Goal: Task Accomplishment & Management: Complete application form

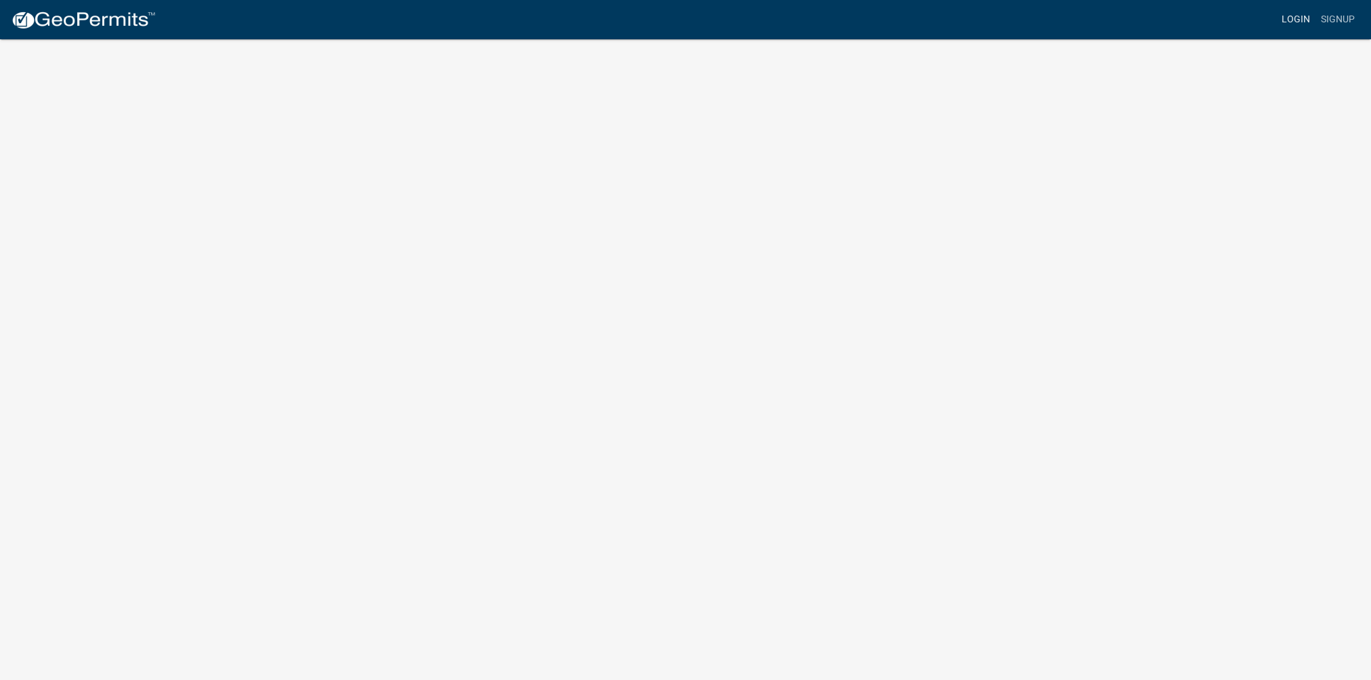
click at [1300, 19] on link "Login" at bounding box center [1295, 20] width 39 height 26
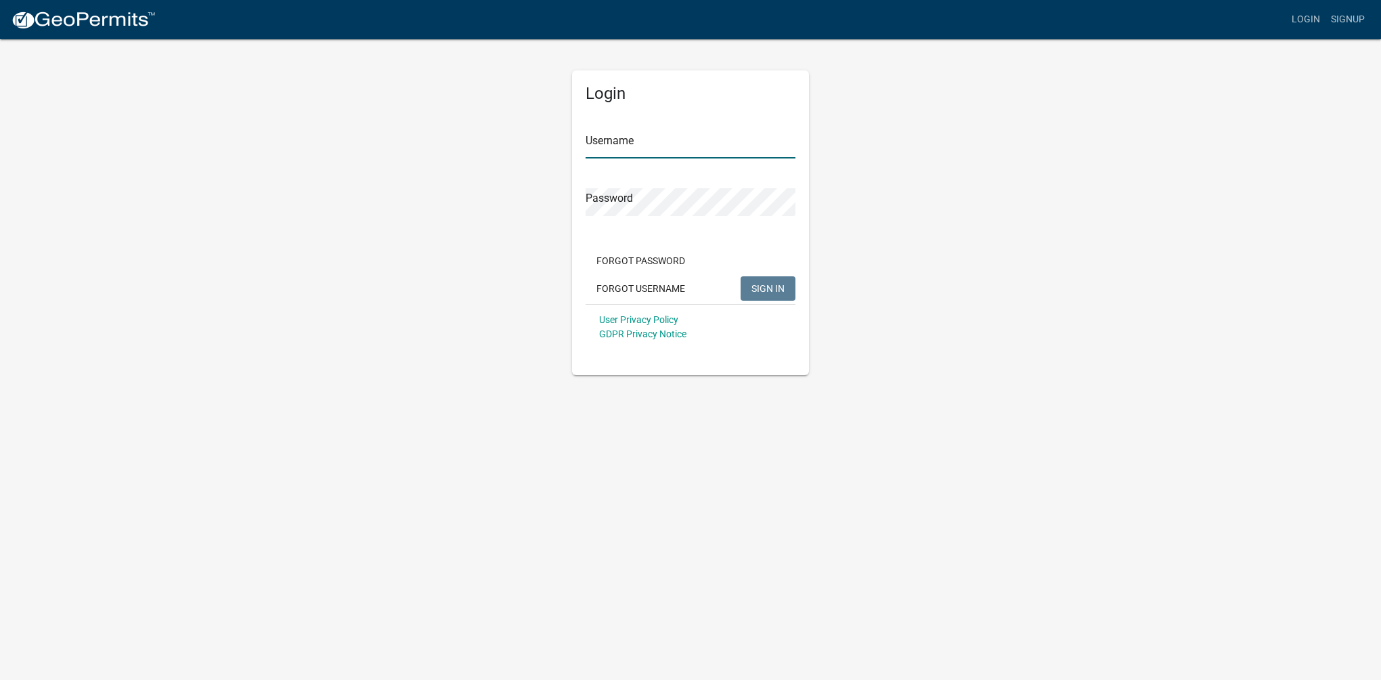
type input "Billing46628"
click at [772, 290] on span "SIGN IN" at bounding box center [767, 287] width 33 height 11
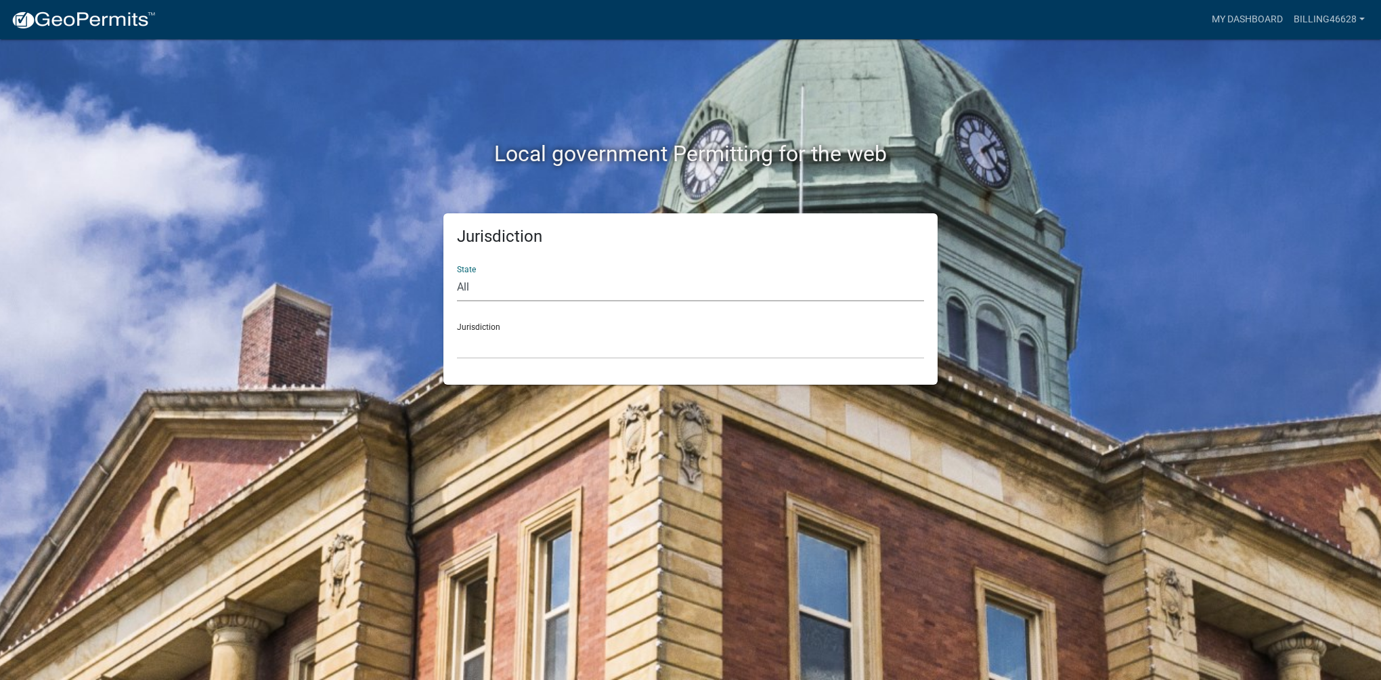
click at [508, 288] on select "All [US_STATE] [US_STATE] [US_STATE] [US_STATE] [US_STATE] [US_STATE] [US_STATE…" at bounding box center [690, 287] width 467 height 28
select select "[US_STATE]"
click at [457, 273] on select "All [US_STATE] [US_STATE] [US_STATE] [US_STATE] [US_STATE] [US_STATE] [US_STATE…" at bounding box center [690, 287] width 467 height 28
click at [540, 332] on select "City of [GEOGRAPHIC_DATA], [US_STATE] City of [GEOGRAPHIC_DATA], [US_STATE] Cit…" at bounding box center [690, 345] width 467 height 28
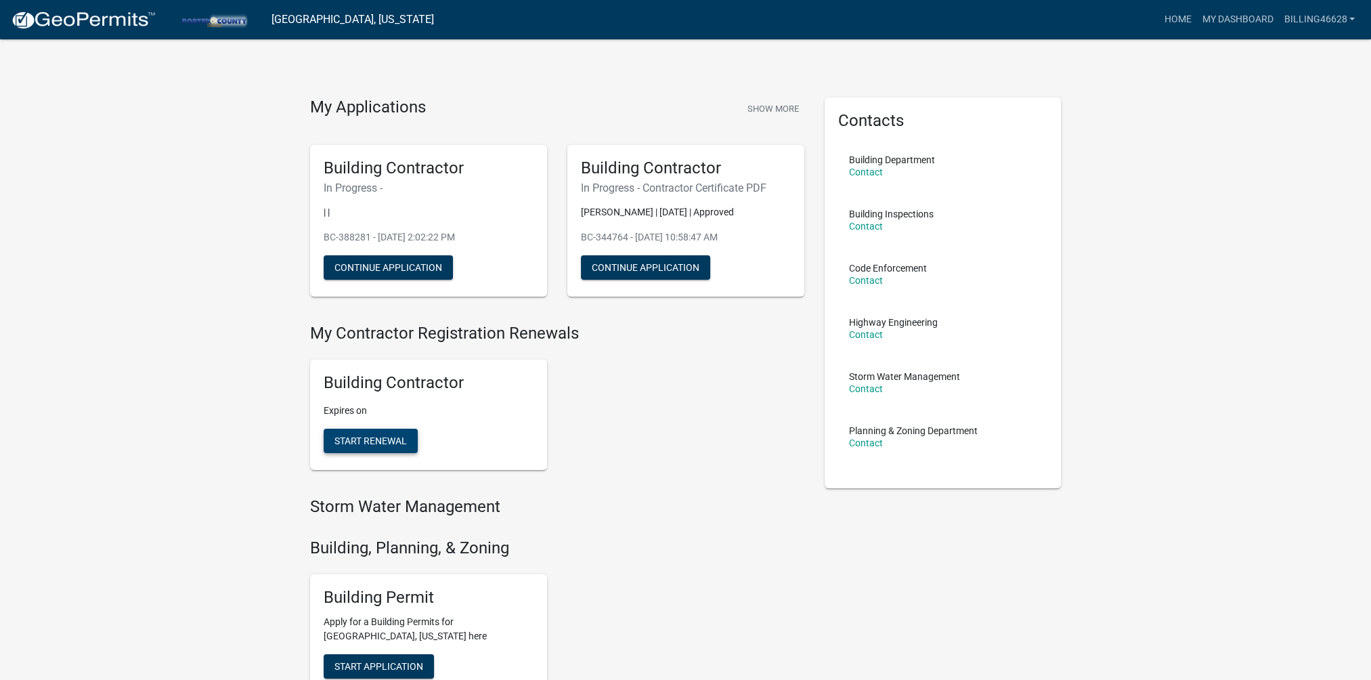
click at [413, 441] on button "Start Renewal" at bounding box center [371, 441] width 94 height 24
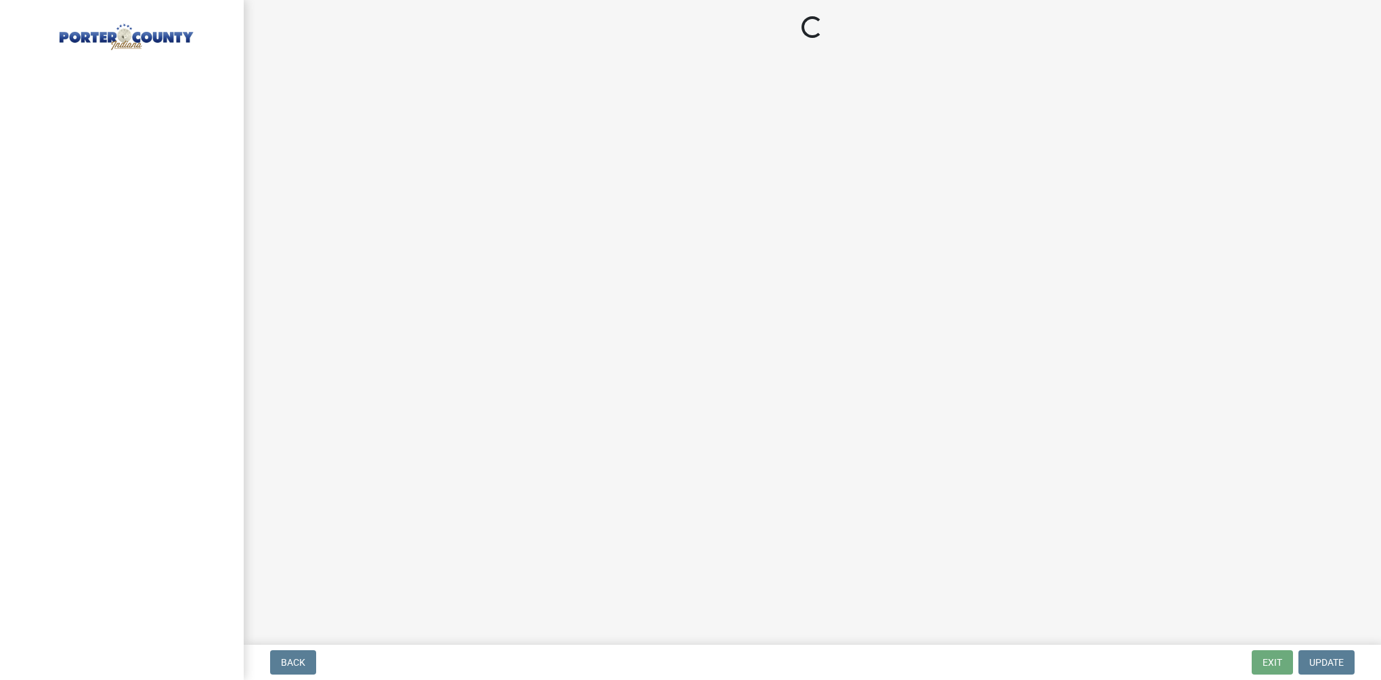
select select "IN"
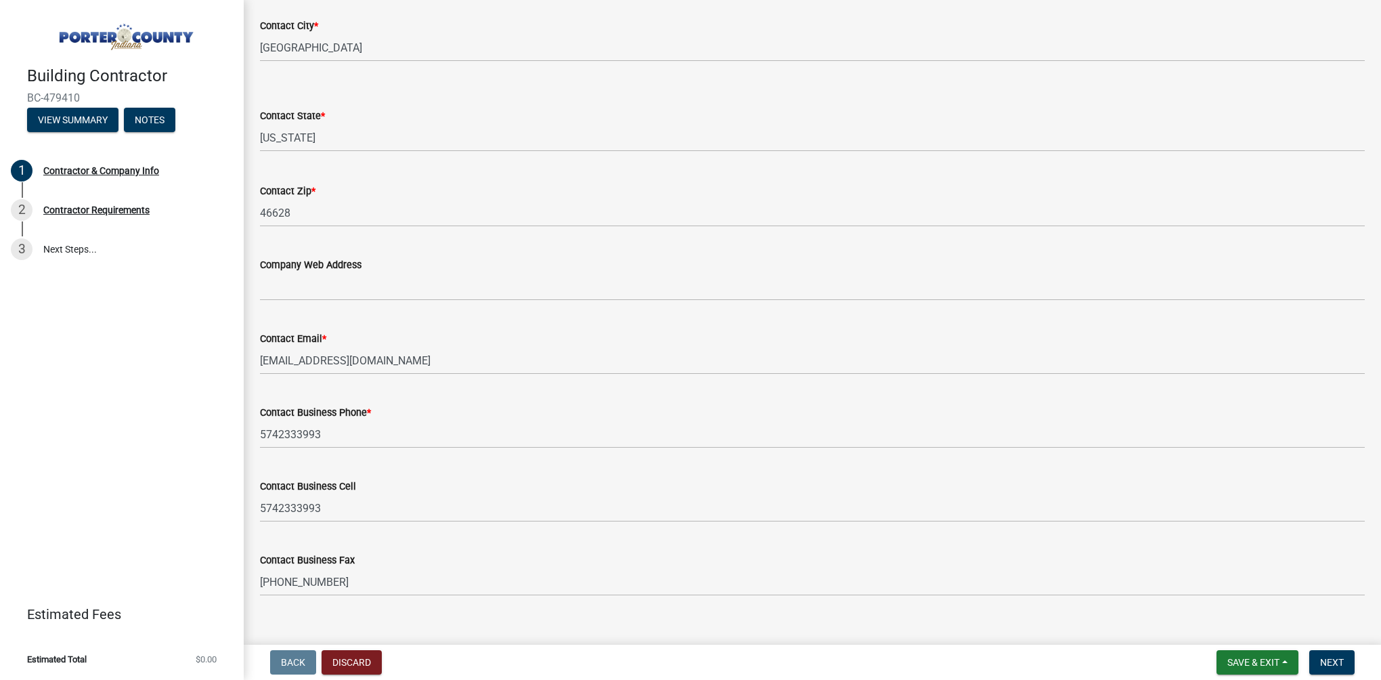
scroll to position [540, 0]
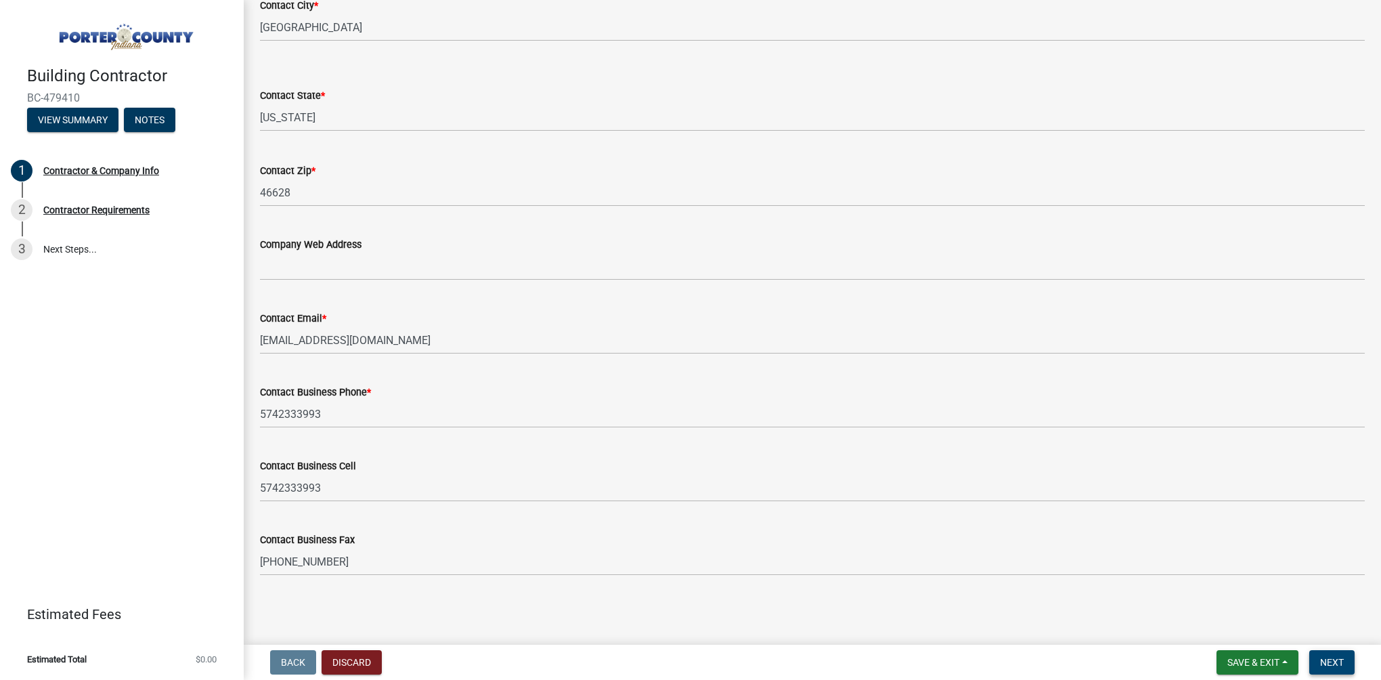
click at [1321, 660] on span "Next" at bounding box center [1332, 662] width 24 height 11
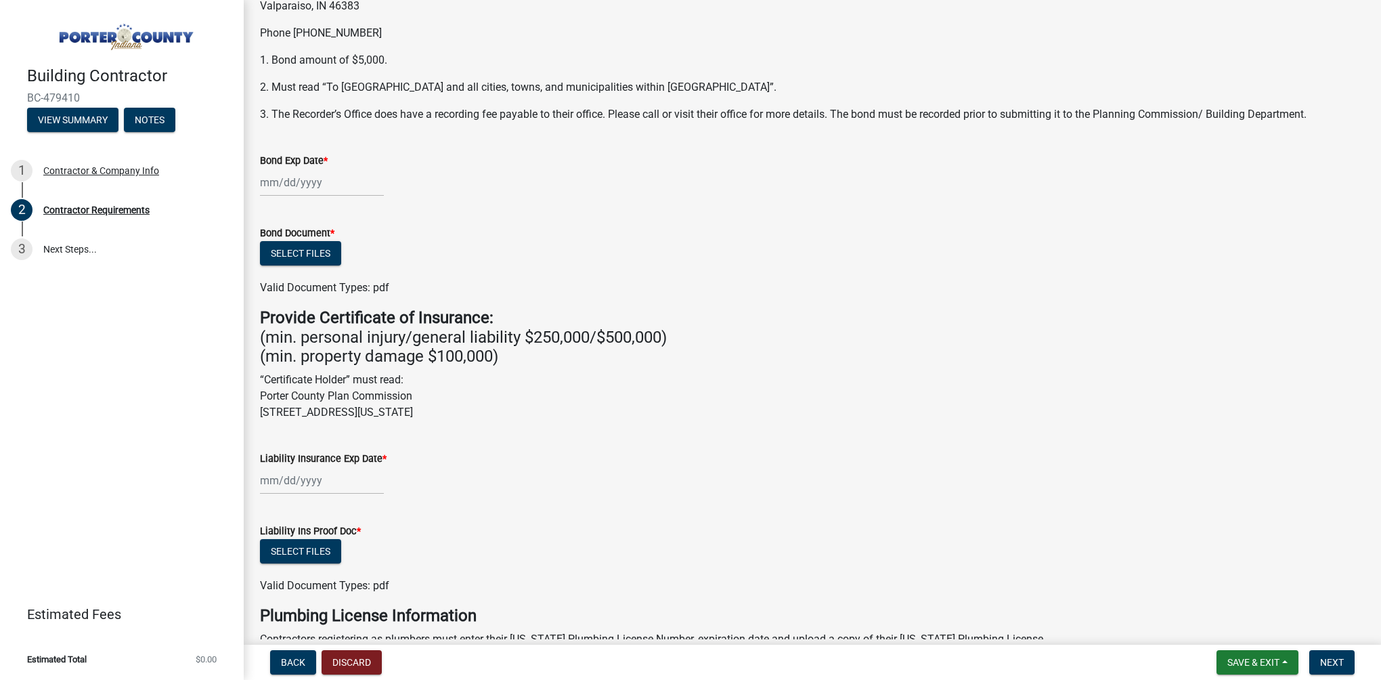
scroll to position [203, 0]
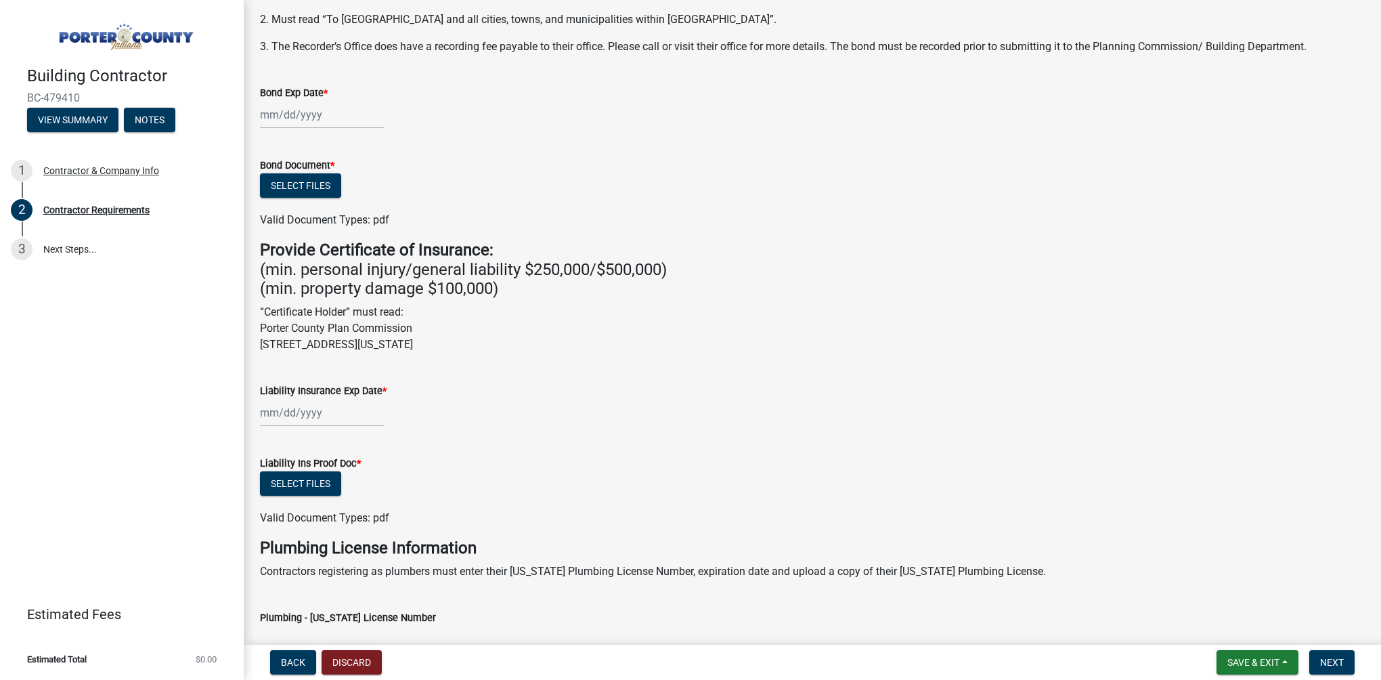
click at [266, 412] on div at bounding box center [322, 413] width 124 height 28
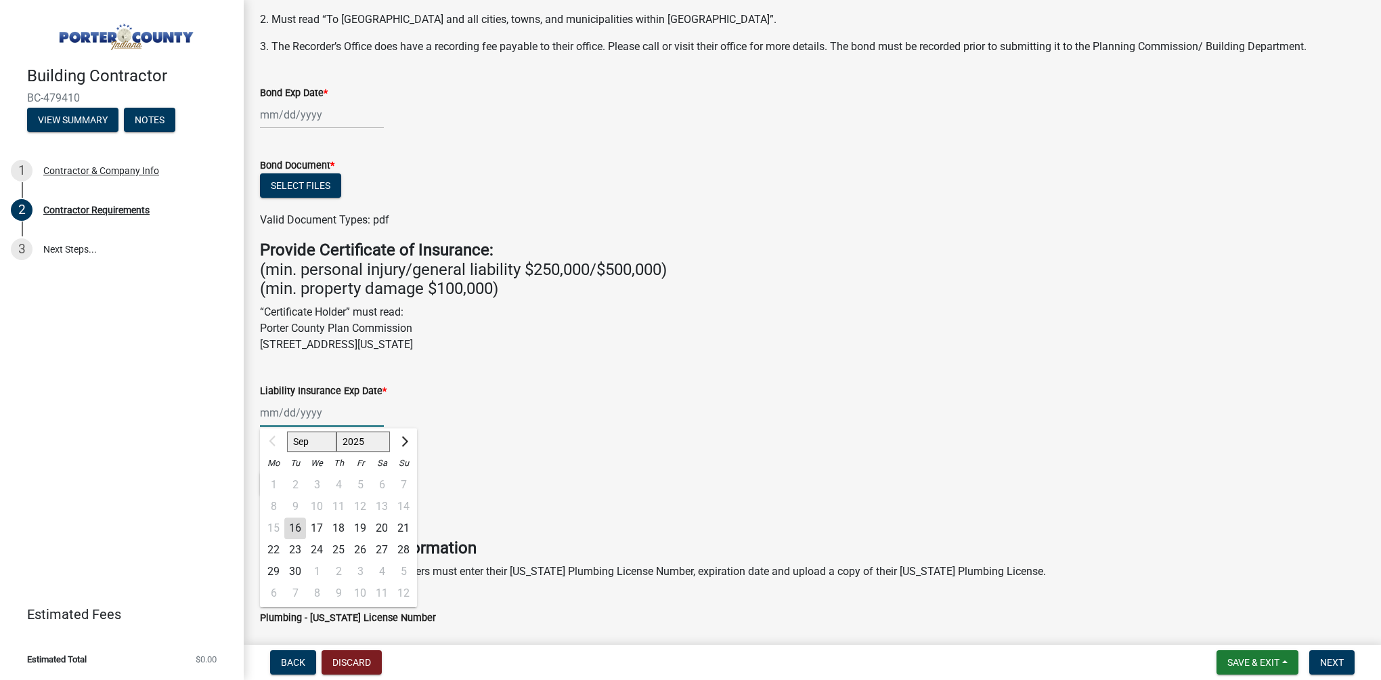
type input "[DATE]"
click at [271, 441] on div at bounding box center [273, 442] width 27 height 22
click at [280, 414] on input "Liability Insurance Exp Date *" at bounding box center [322, 413] width 124 height 28
type input "[DATE]"
type input "03012026"
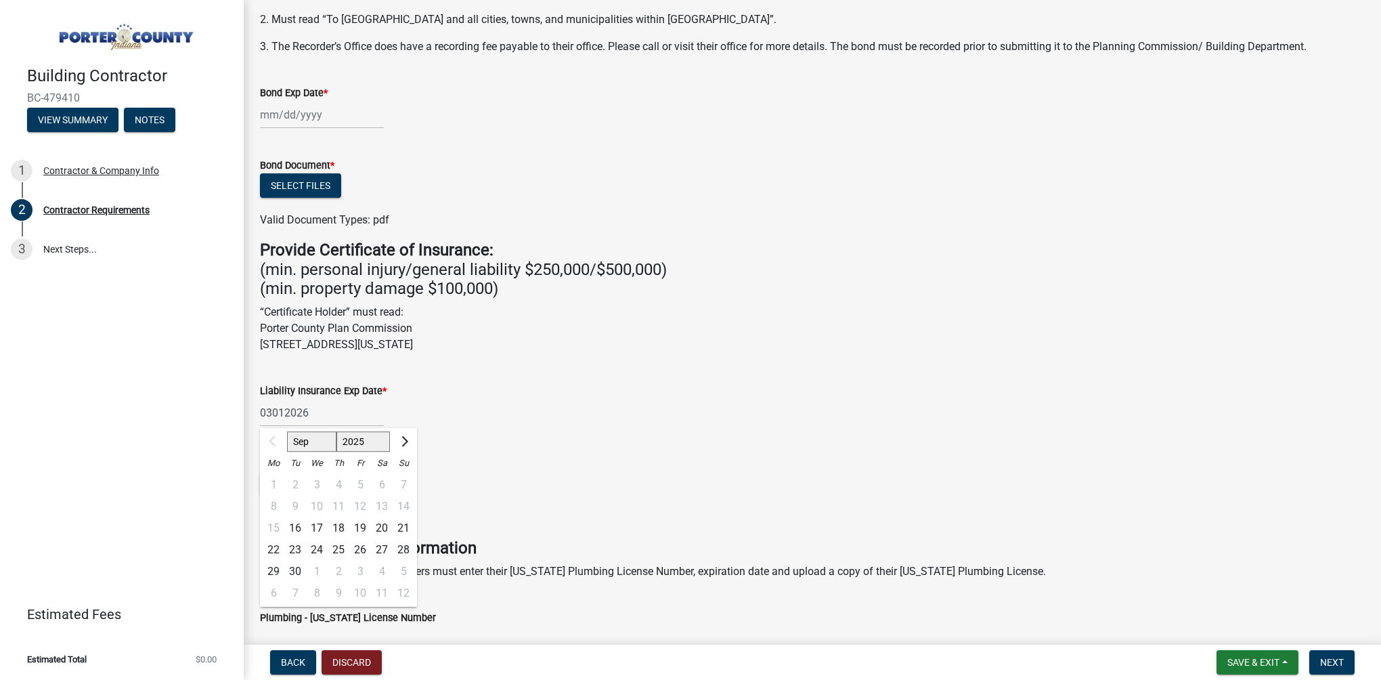
click at [520, 412] on div "03012026 Sep Oct Nov [DATE] 2026 2027 2028 2029 2030 2031 2032 2033 2034 2035 2…" at bounding box center [812, 413] width 1105 height 28
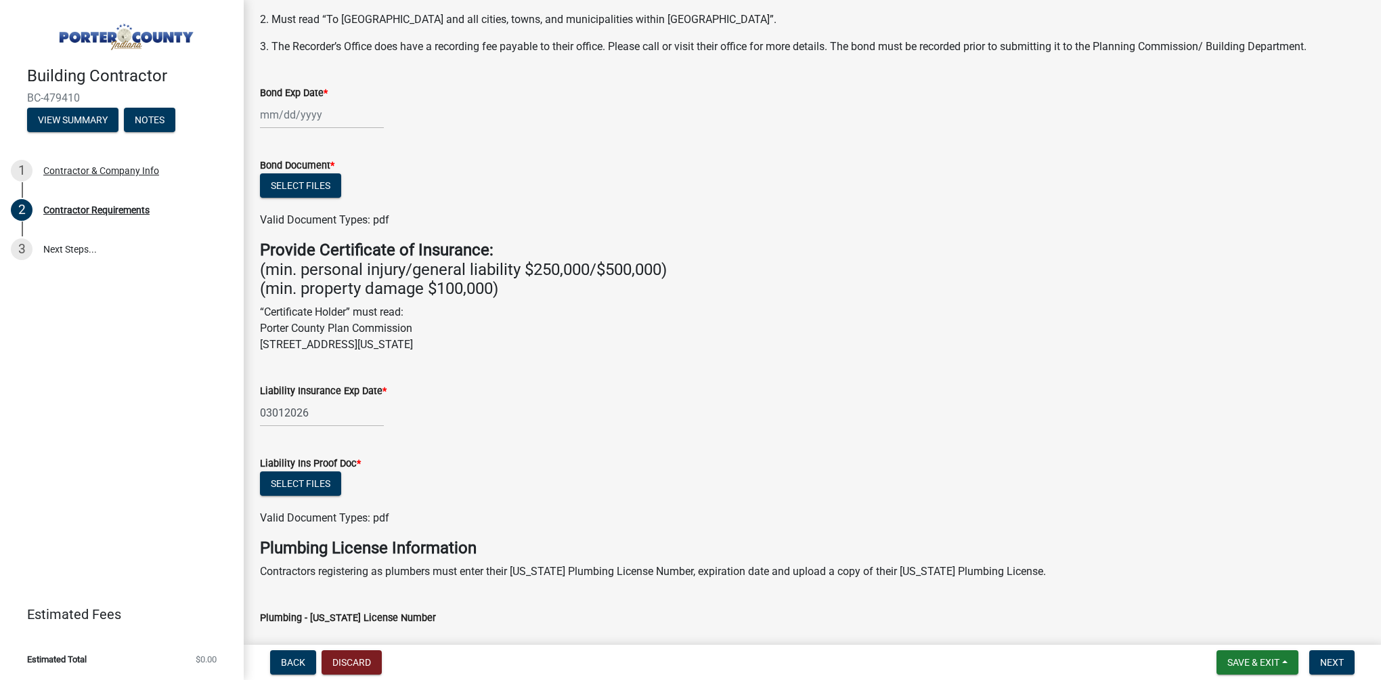
click at [271, 110] on div at bounding box center [322, 115] width 124 height 28
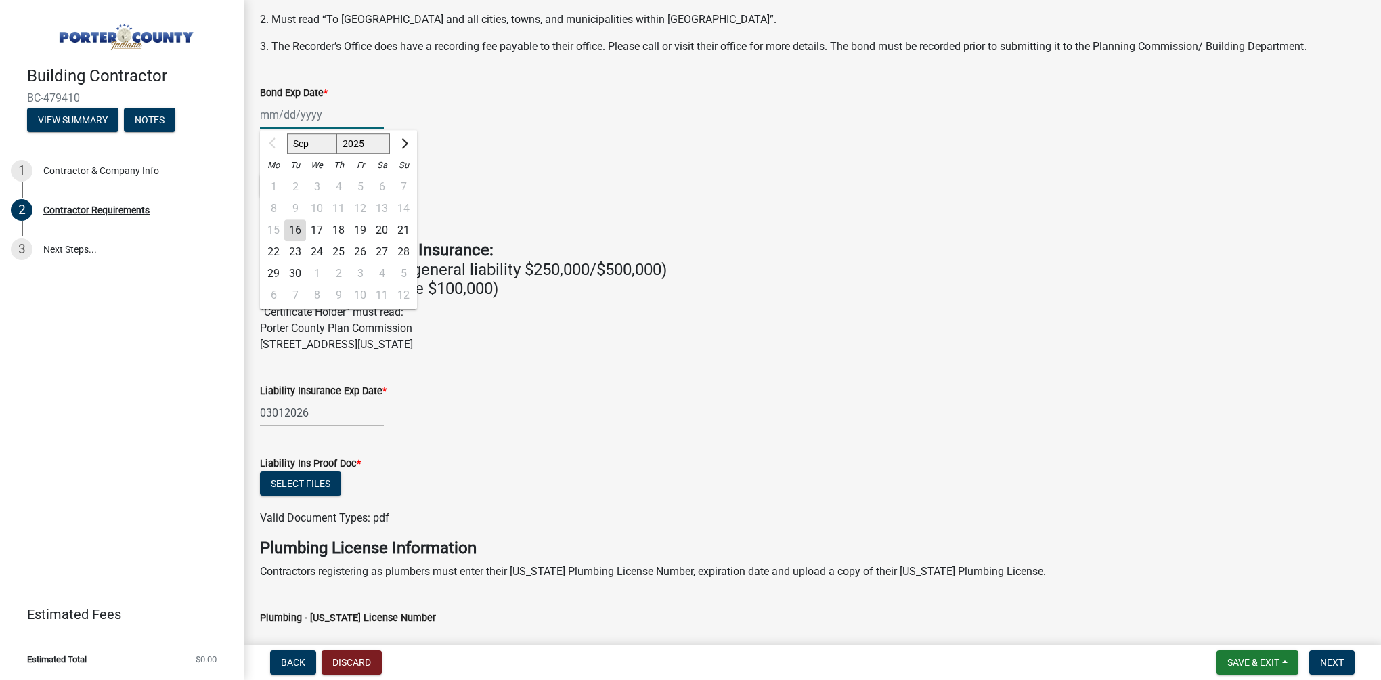
click at [269, 111] on input "Bond Exp Date *" at bounding box center [322, 115] width 124 height 28
type input "08152026"
click at [511, 152] on form "Bond Document * Select files Valid Document Types: pdf" at bounding box center [812, 184] width 1105 height 87
click at [271, 113] on div "08152026 Sep Oct Nov [DATE] 2026 2027 2028 2029 2030 2031 2032 2033 2034 2035 2…" at bounding box center [322, 115] width 124 height 28
click at [473, 148] on form "Bond Document * Select files Valid Document Types: pdf" at bounding box center [812, 184] width 1105 height 87
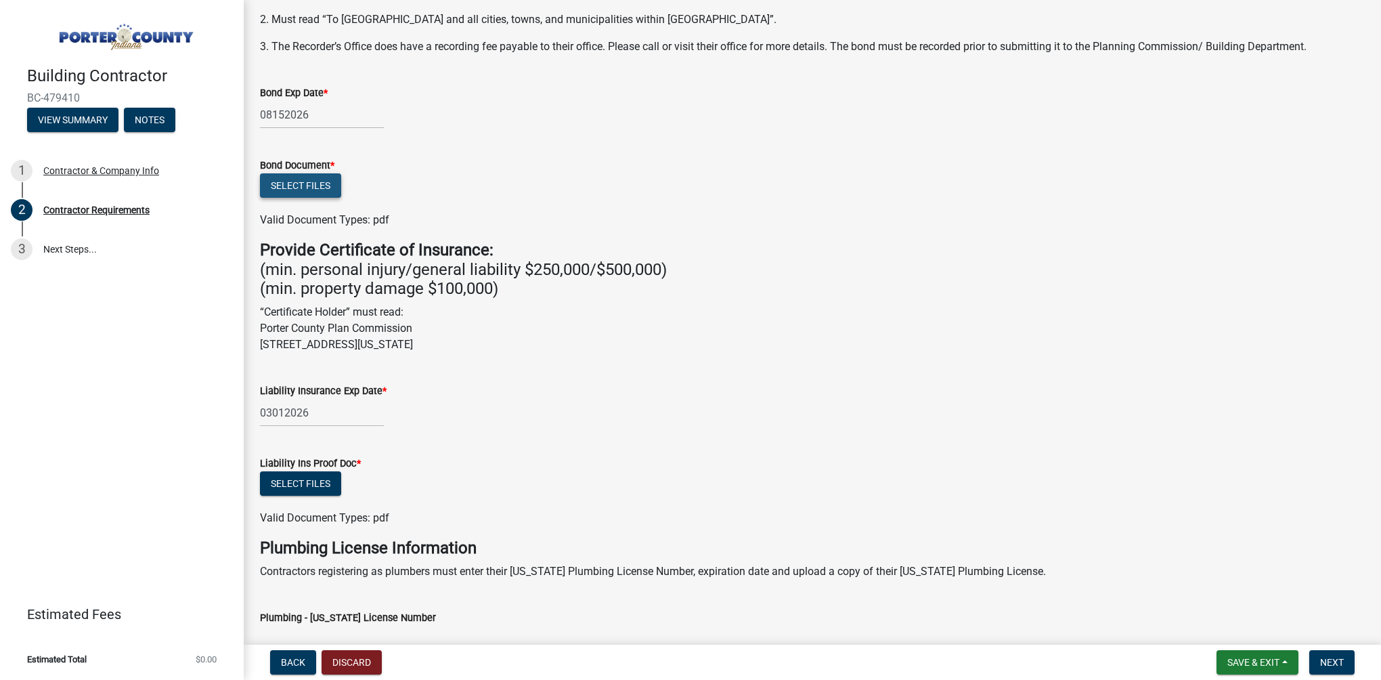
click at [298, 185] on button "Select files" at bounding box center [300, 185] width 81 height 24
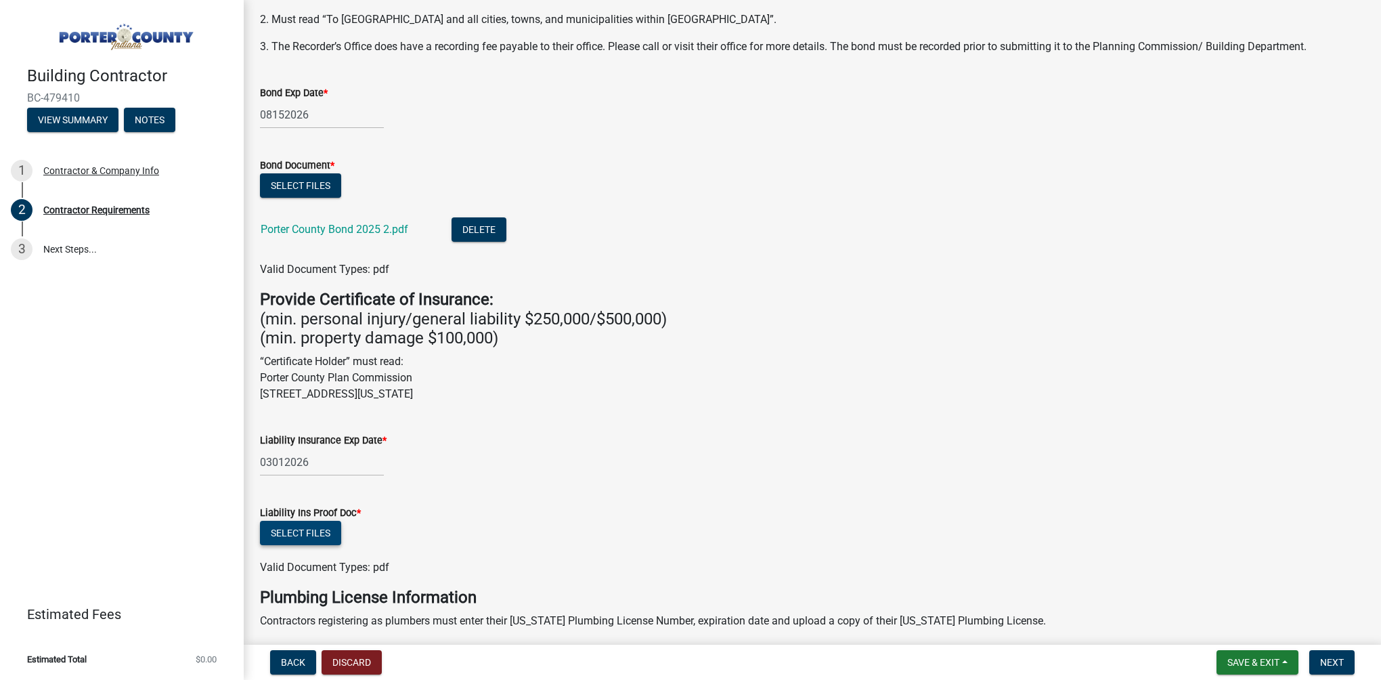
click at [309, 532] on button "Select files" at bounding box center [300, 533] width 81 height 24
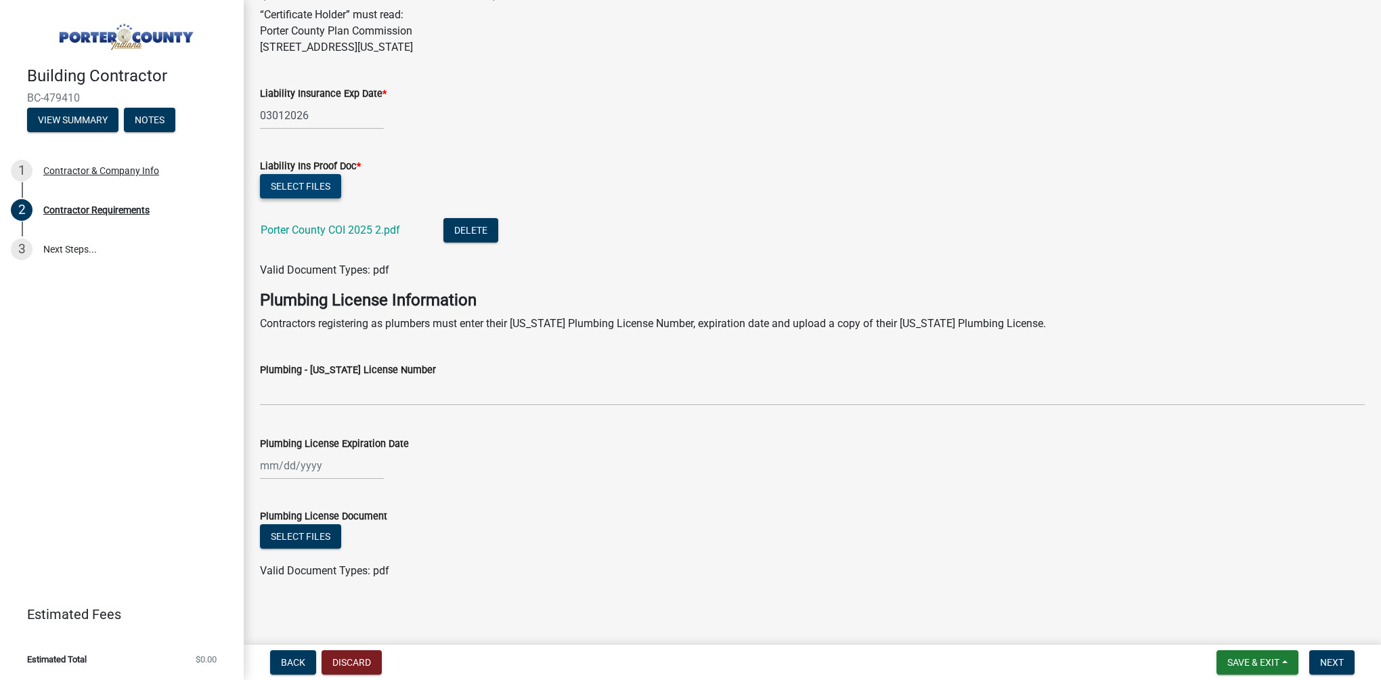
scroll to position [554, 0]
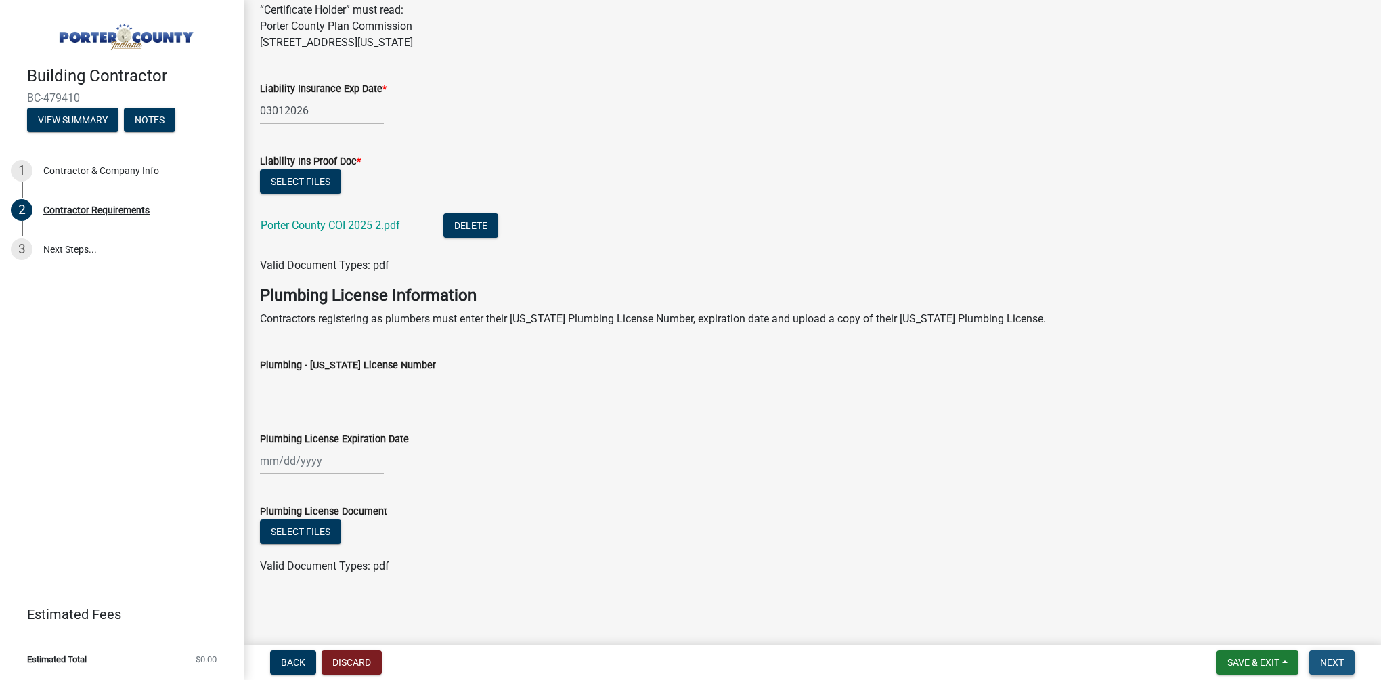
click at [1335, 662] on span "Next" at bounding box center [1332, 662] width 24 height 11
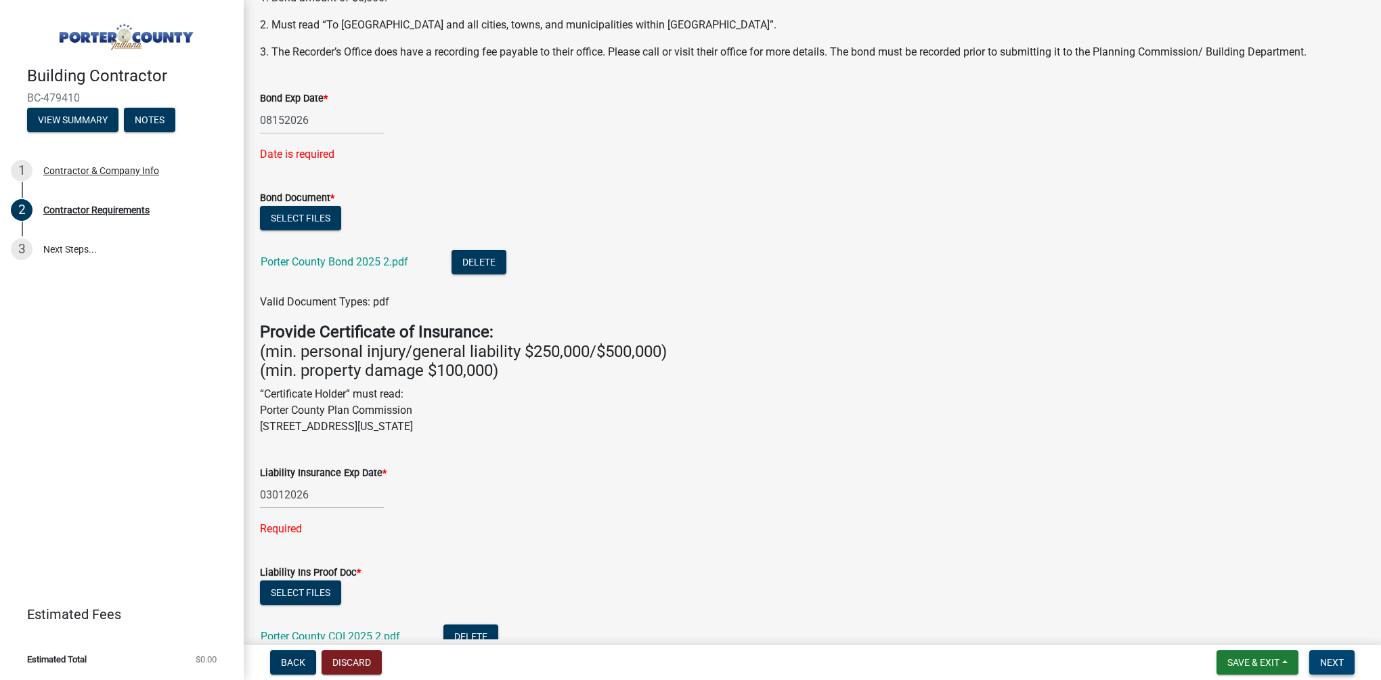
scroll to position [175, 0]
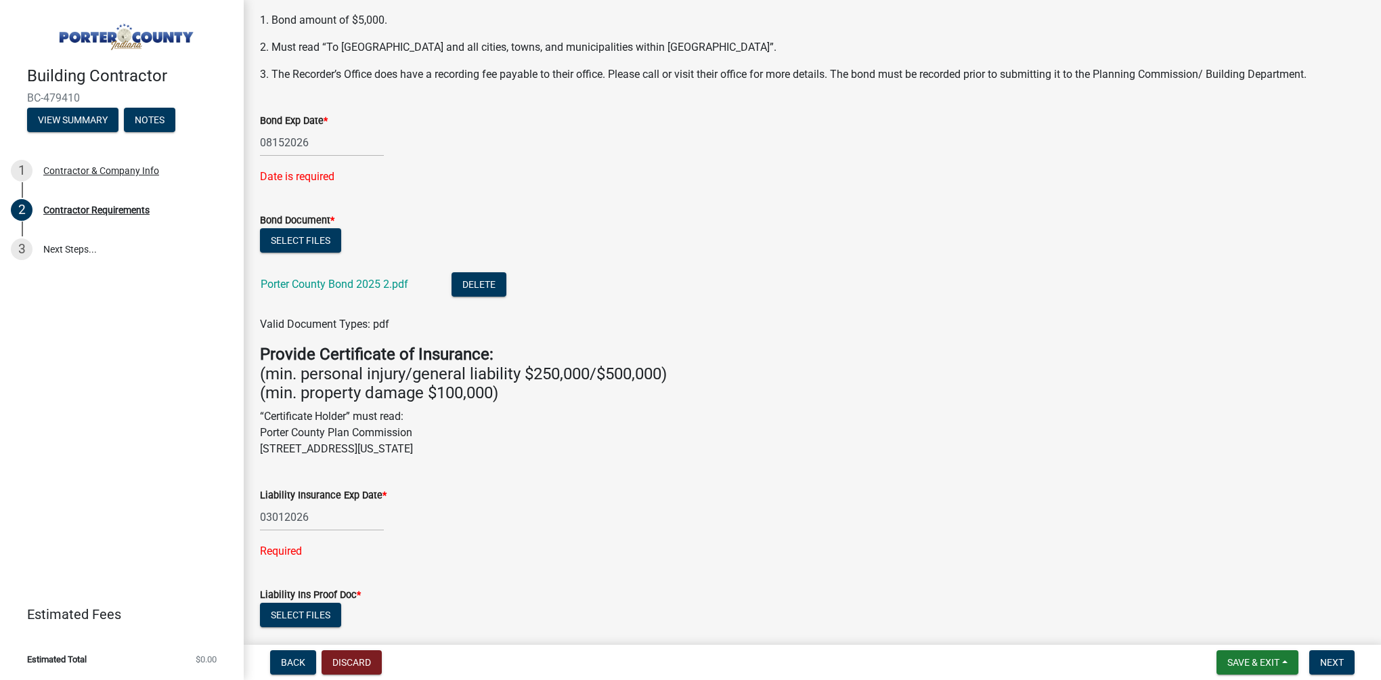
click at [271, 139] on div "08152026" at bounding box center [322, 143] width 124 height 28
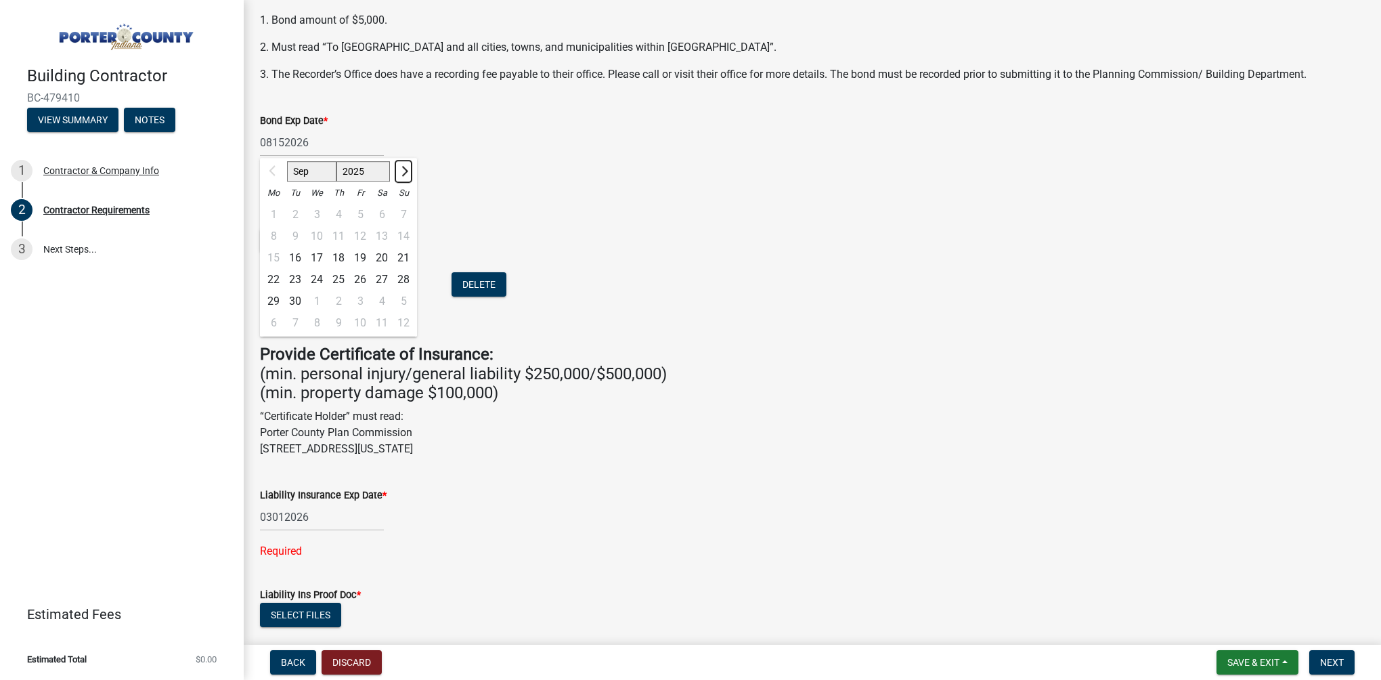
click at [407, 170] on span "Next month" at bounding box center [403, 171] width 10 height 10
select select "1"
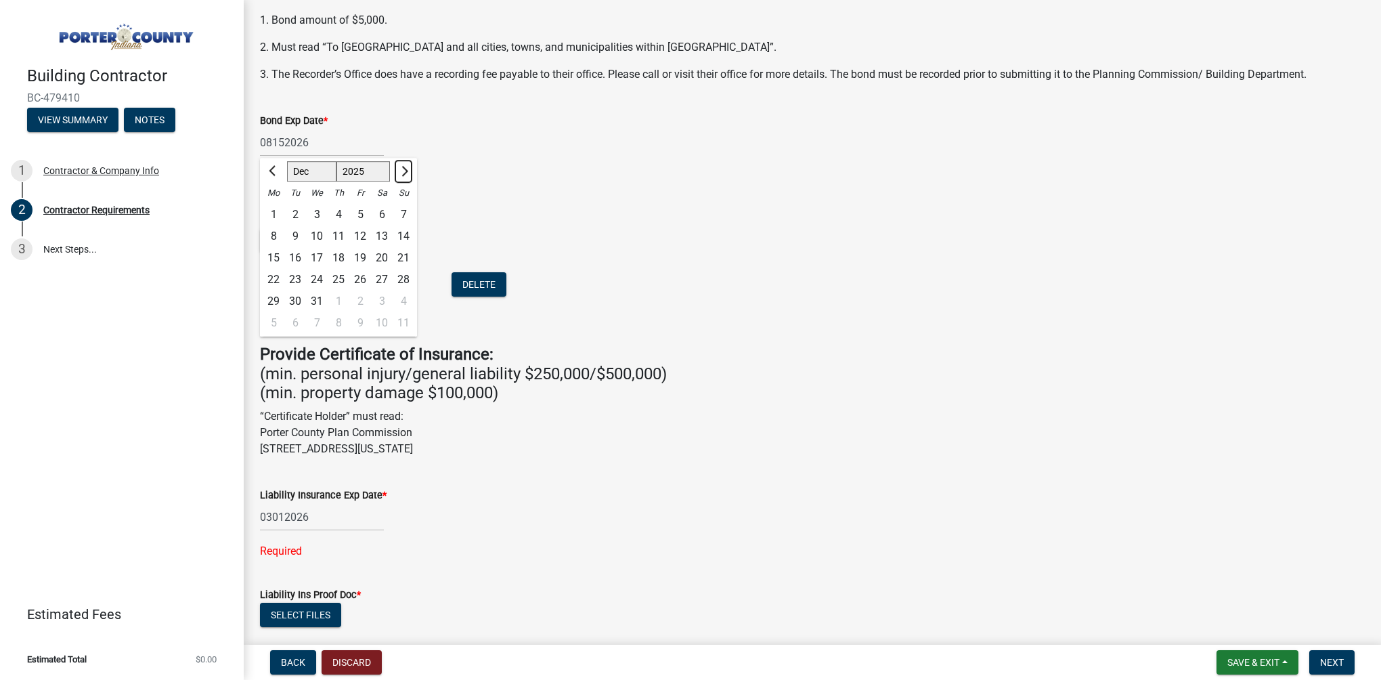
select select "2026"
click at [407, 170] on span "Next month" at bounding box center [403, 171] width 10 height 10
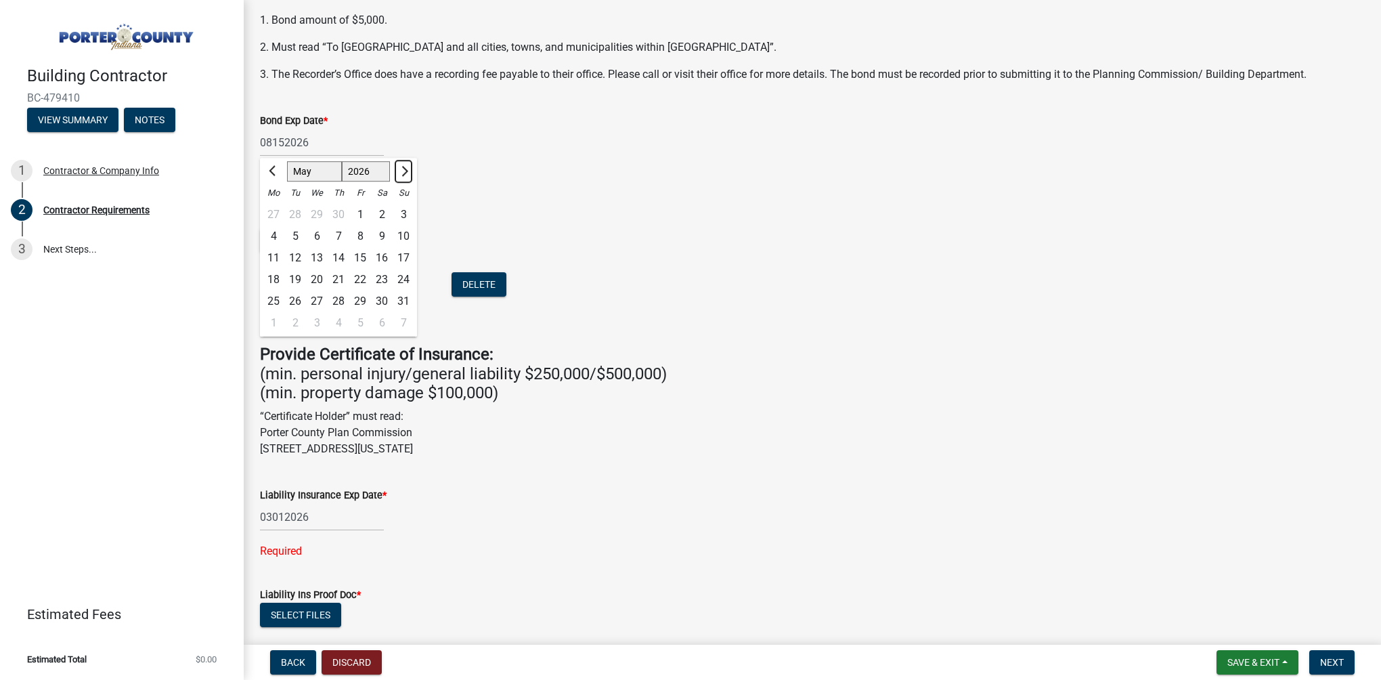
click at [407, 170] on span "Next month" at bounding box center [403, 171] width 10 height 10
select select "8"
click at [381, 255] on div "15" at bounding box center [382, 258] width 22 height 22
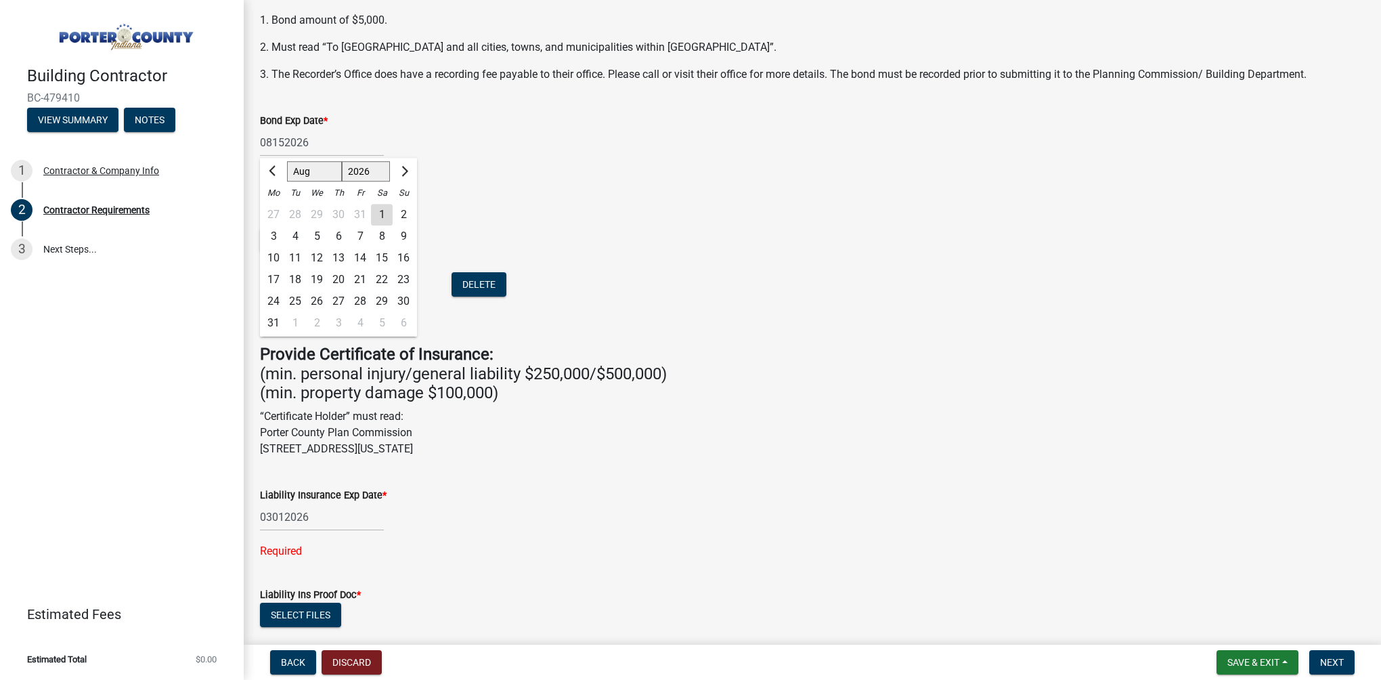
type input "[DATE]"
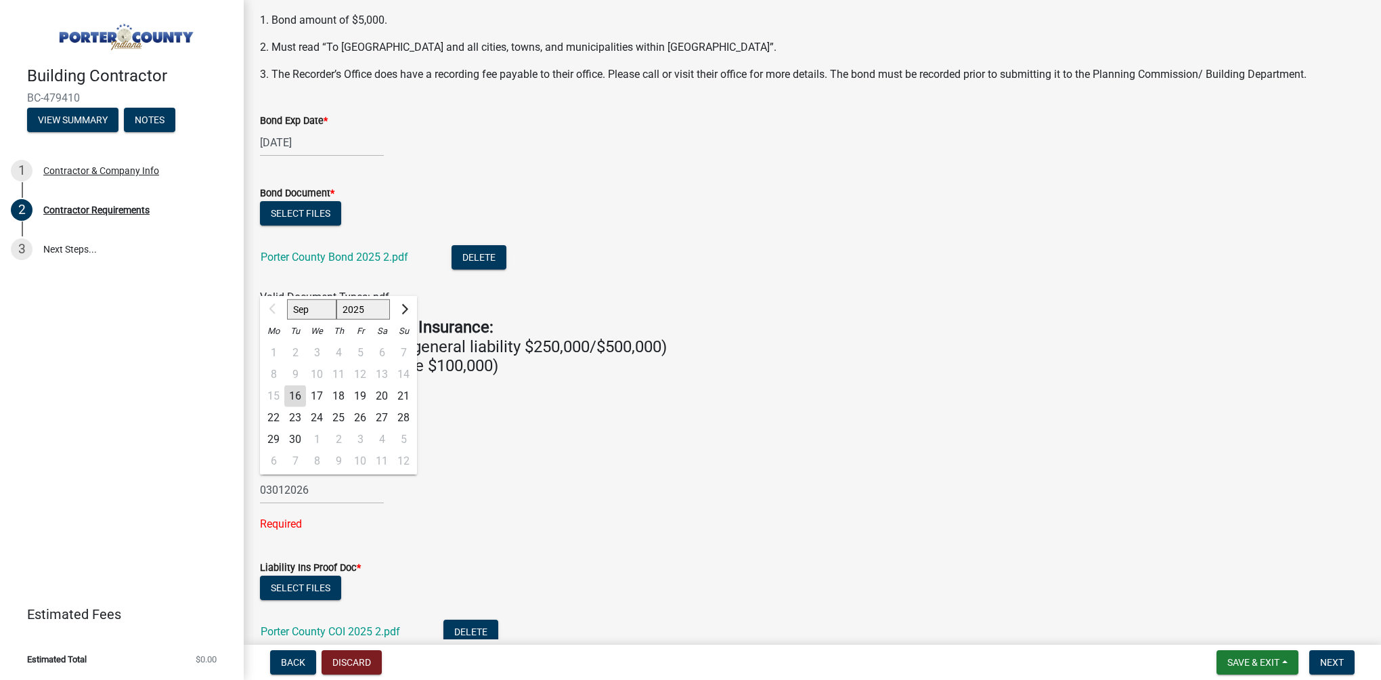
click at [355, 490] on div "03012026 Sep Oct Nov [DATE] 2026 2027 2028 2029 2030 2031 2032 2033 2034 2035 2…" at bounding box center [322, 490] width 124 height 28
click at [406, 306] on button "Next month" at bounding box center [403, 310] width 16 height 22
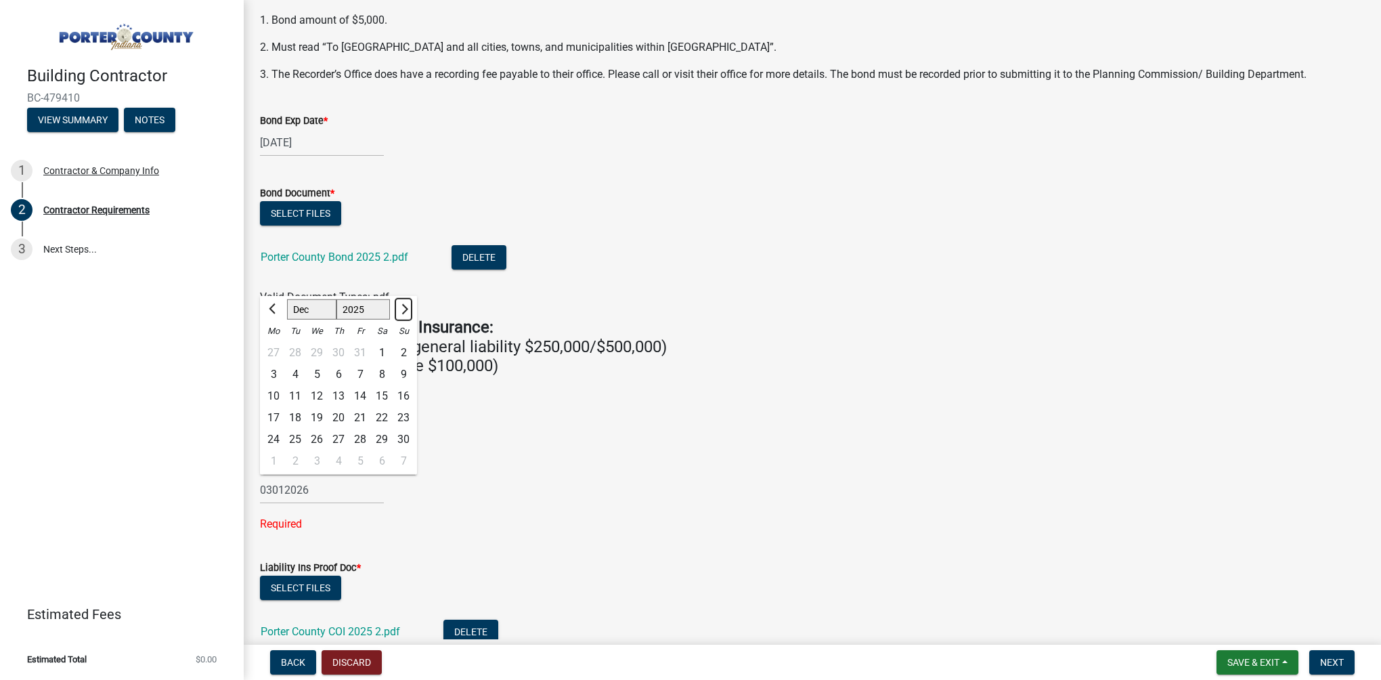
select select "1"
select select "2026"
click at [406, 306] on button "Next month" at bounding box center [403, 310] width 16 height 22
click at [406, 306] on span "Next month" at bounding box center [403, 309] width 10 height 10
select select "3"
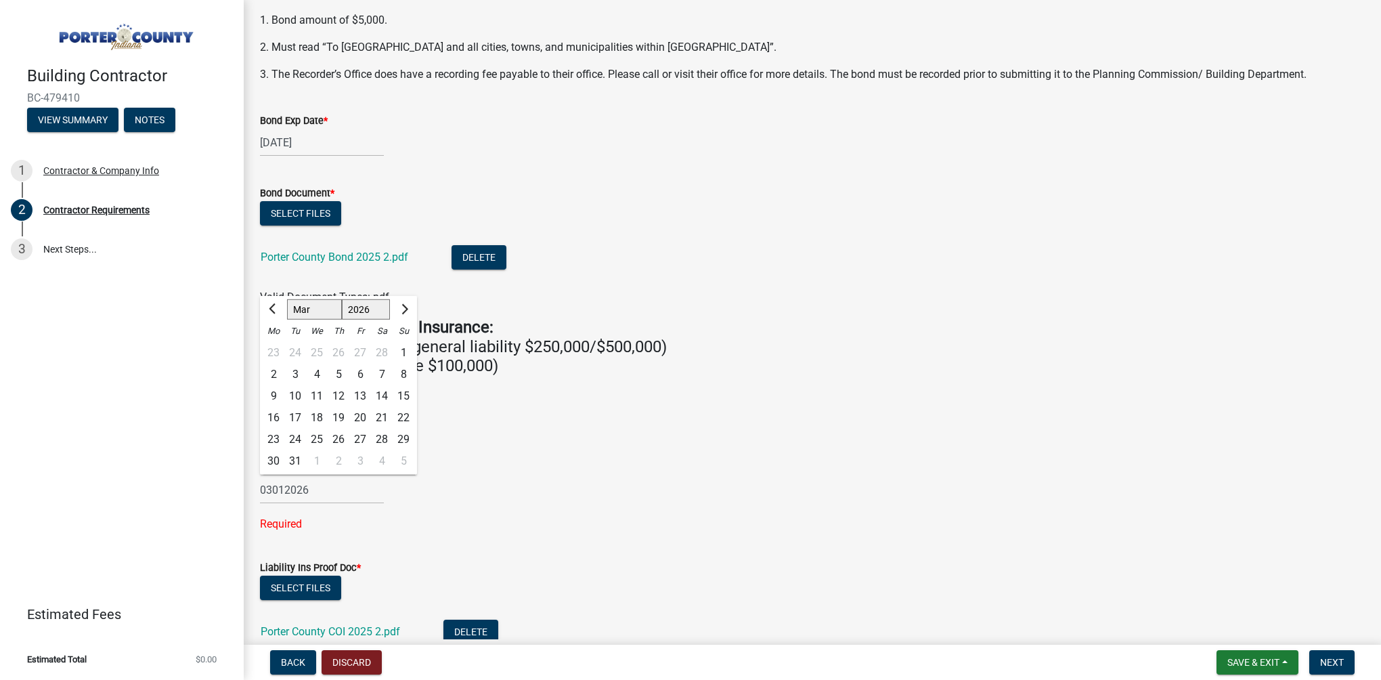
click at [404, 348] on div "1" at bounding box center [404, 353] width 22 height 22
type input "[DATE]"
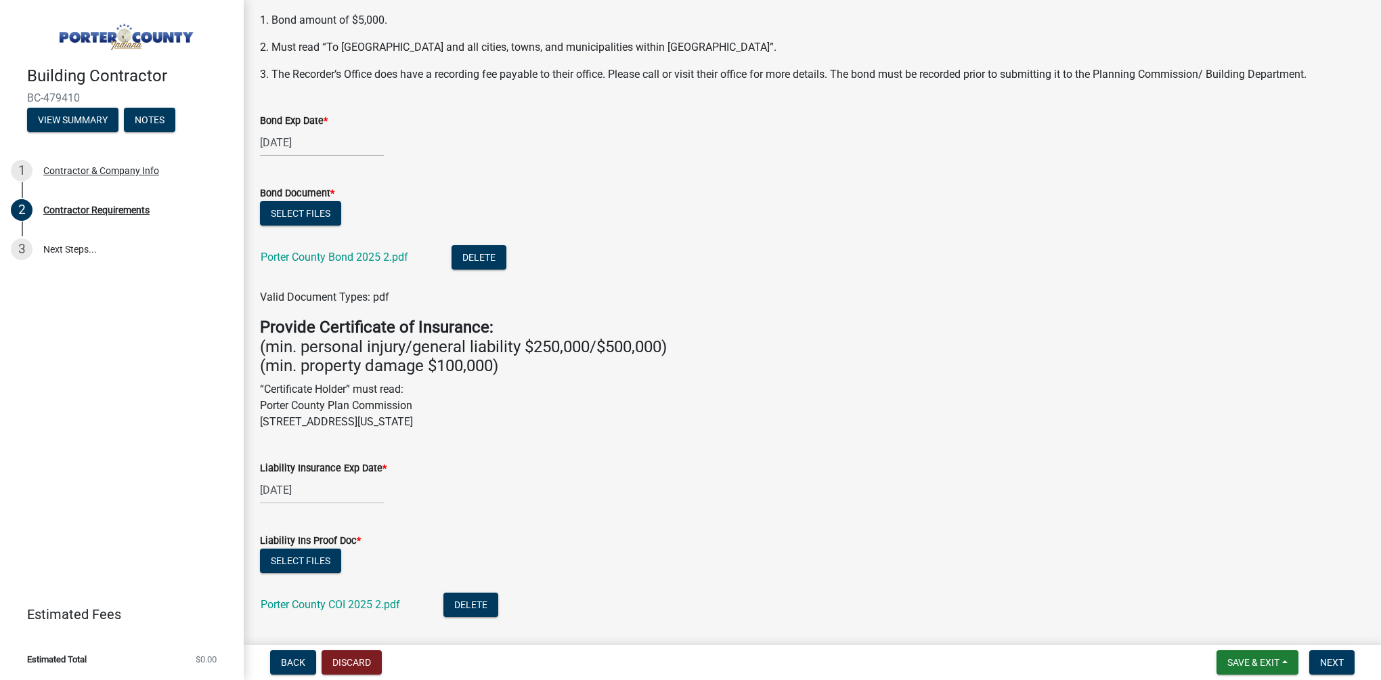
click at [580, 246] on li "Porter County Bond 2025 2.pdf Delete" at bounding box center [812, 258] width 1105 height 49
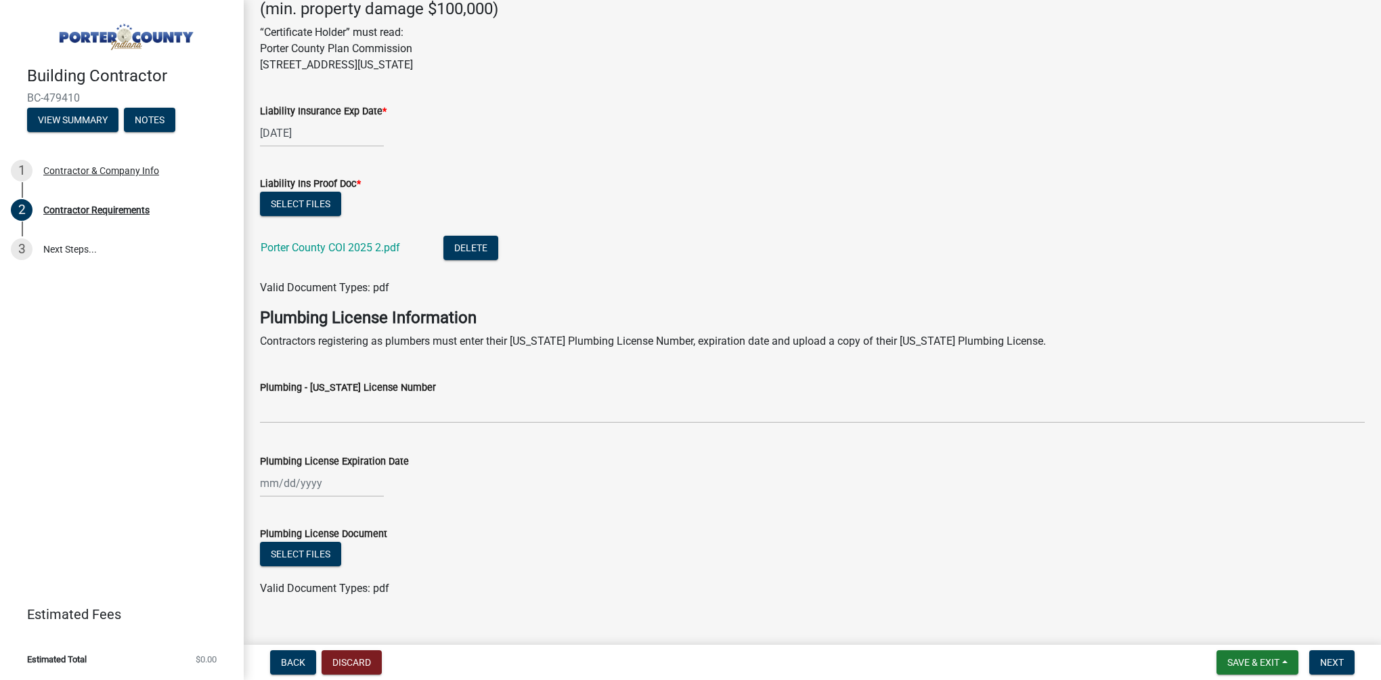
scroll to position [554, 0]
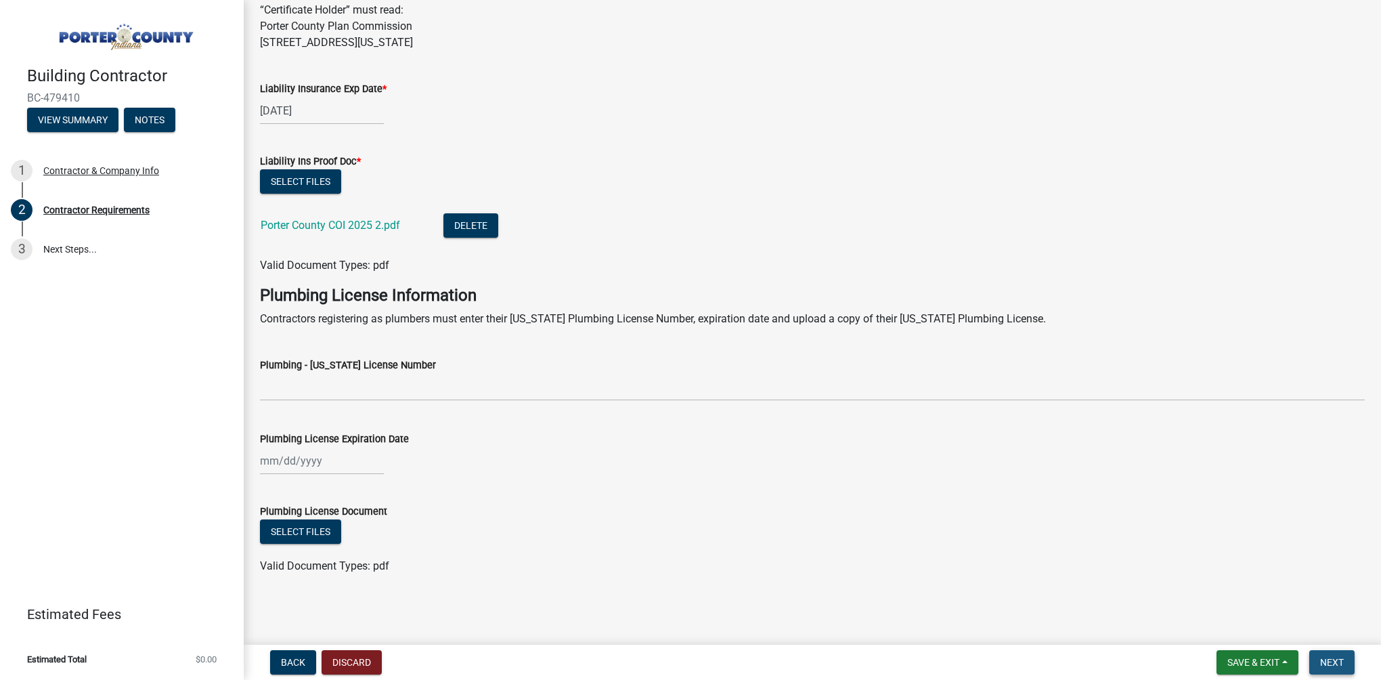
click at [1330, 660] on span "Next" at bounding box center [1332, 662] width 24 height 11
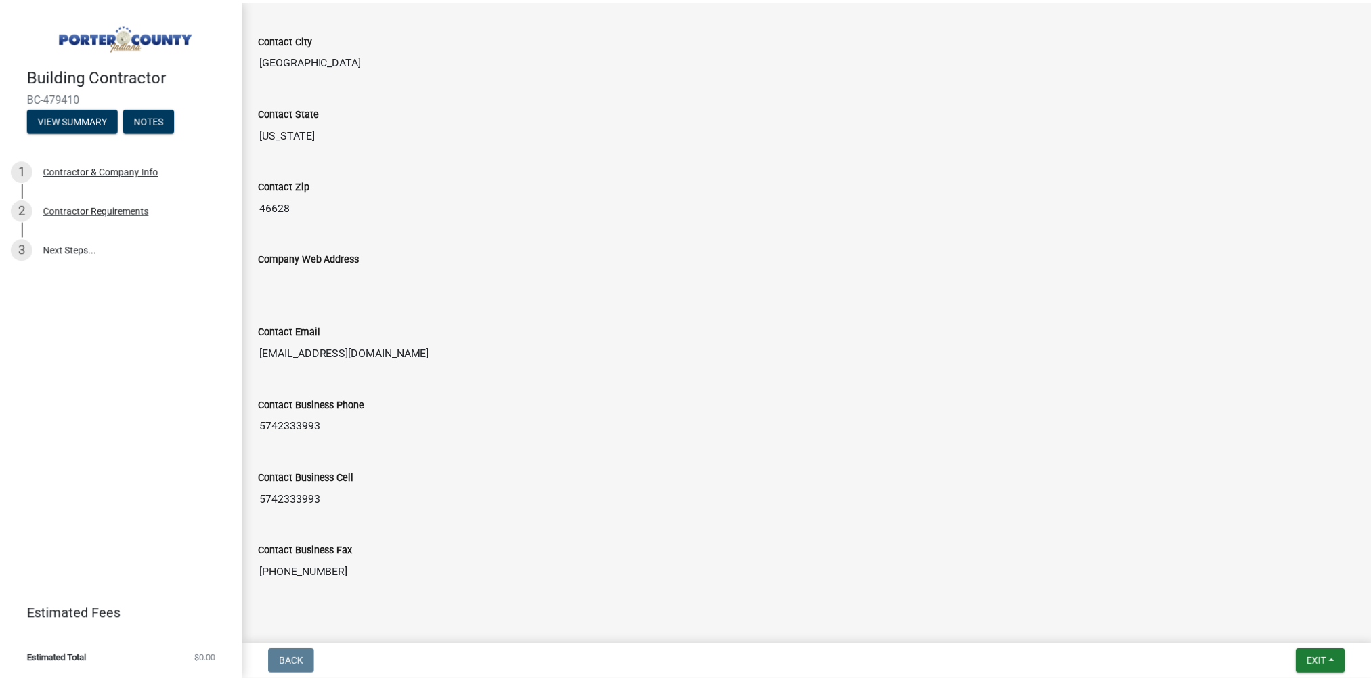
scroll to position [612, 0]
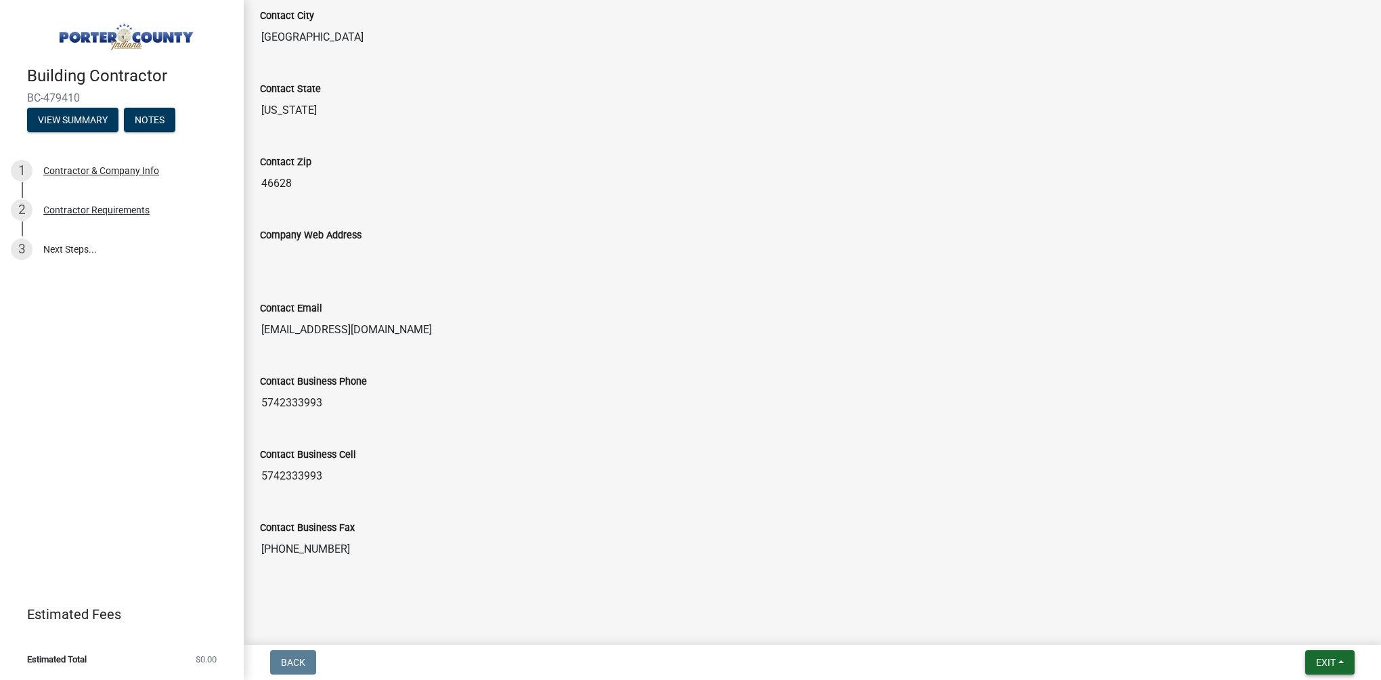
click at [1339, 661] on button "Exit" at bounding box center [1329, 662] width 49 height 24
click at [1309, 628] on button "Save & Exit" at bounding box center [1301, 627] width 108 height 32
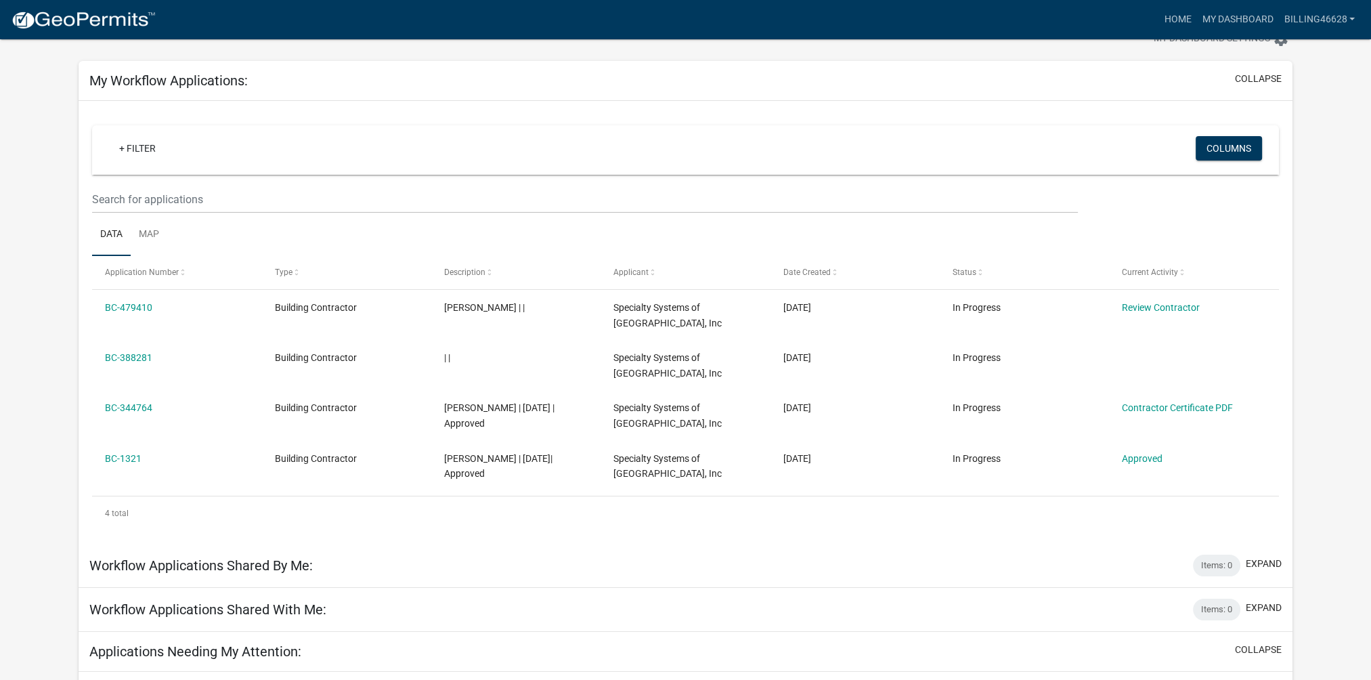
scroll to position [33, 0]
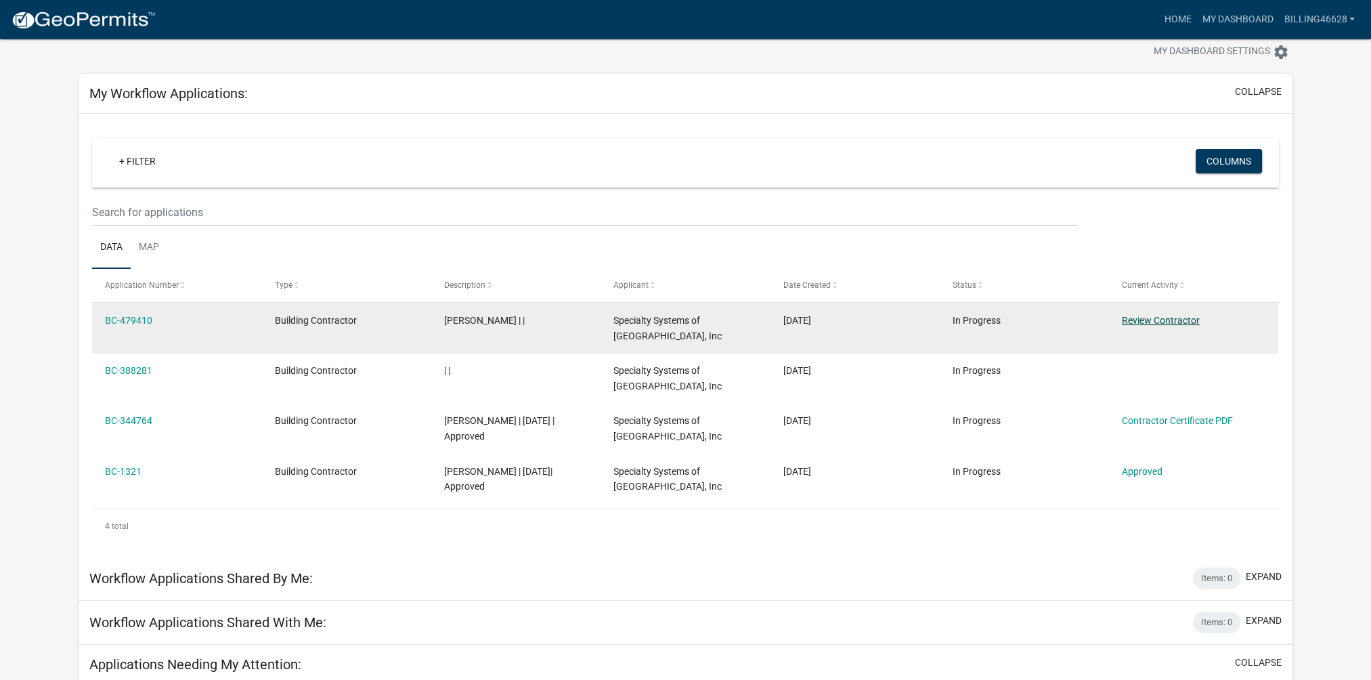
click at [1173, 317] on link "Review Contractor" at bounding box center [1161, 320] width 78 height 11
